Goal: Register for event/course

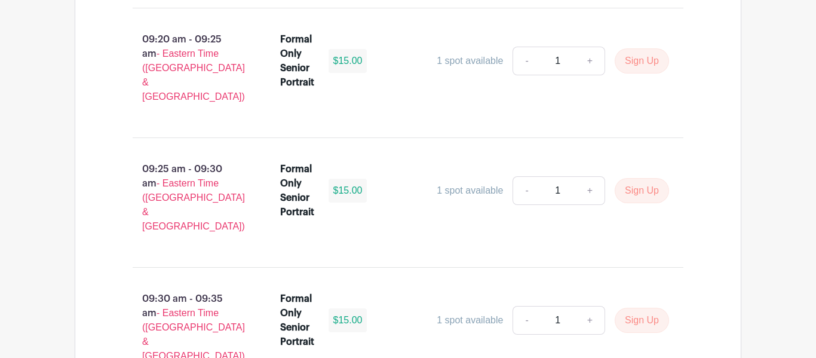
scroll to position [2962, 0]
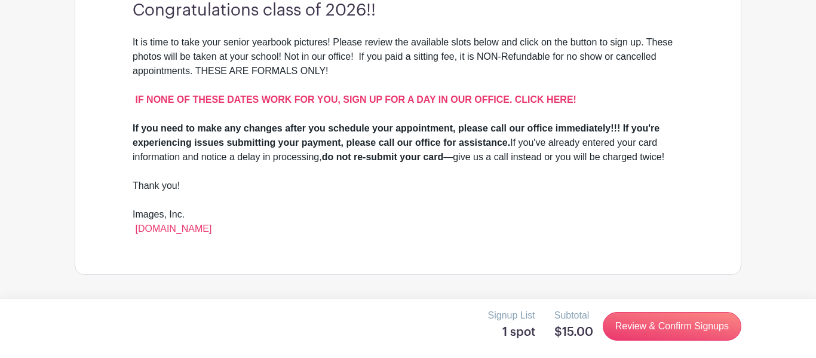
scroll to position [371, 0]
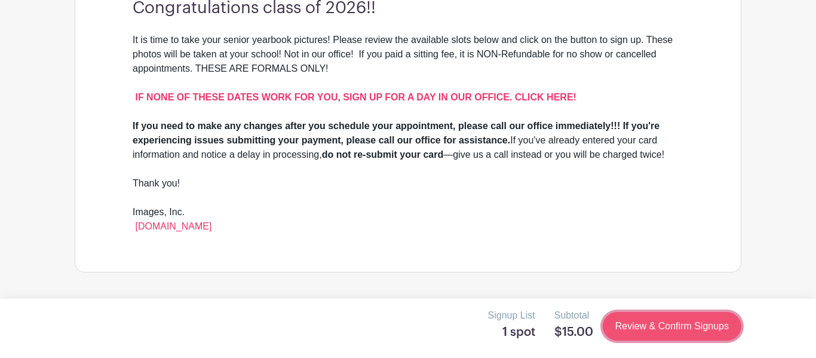
click at [652, 324] on link "Review & Confirm Signups" at bounding box center [672, 326] width 139 height 29
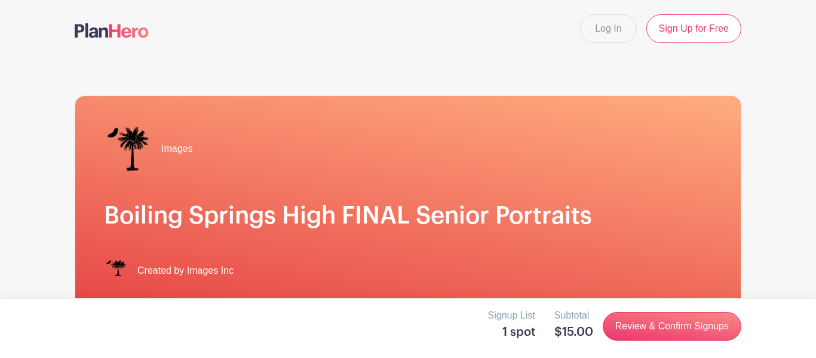
click at [461, 159] on div "Images" at bounding box center [408, 149] width 608 height 48
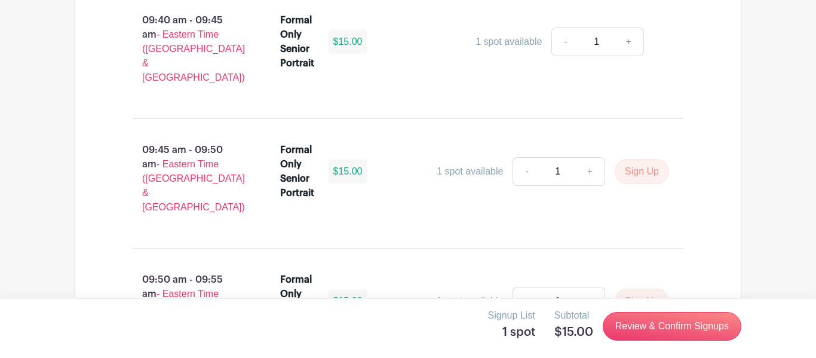
scroll to position [3502, 0]
